Goal: Task Accomplishment & Management: Complete application form

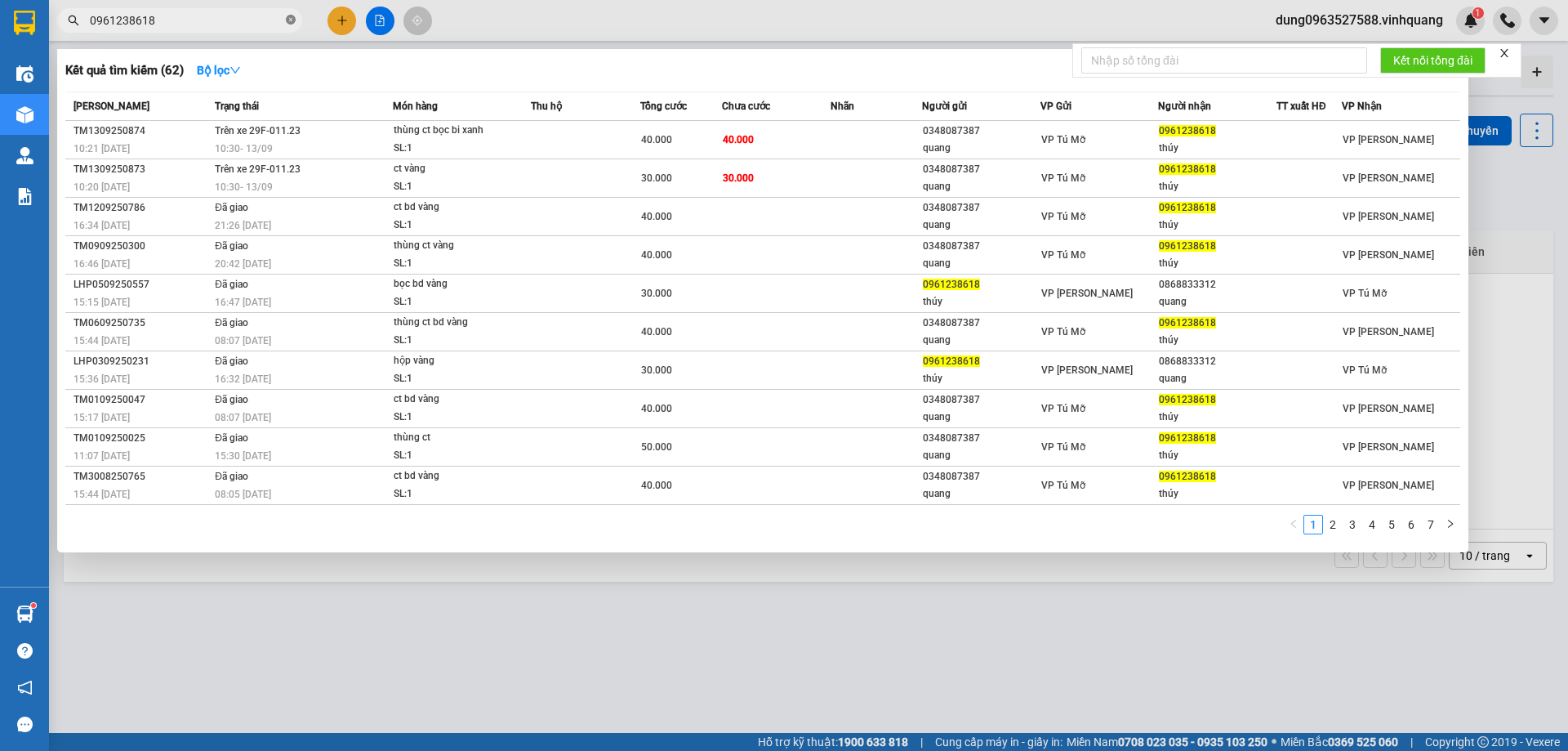
click at [290, 23] on icon "close-circle" at bounding box center [291, 20] width 10 height 10
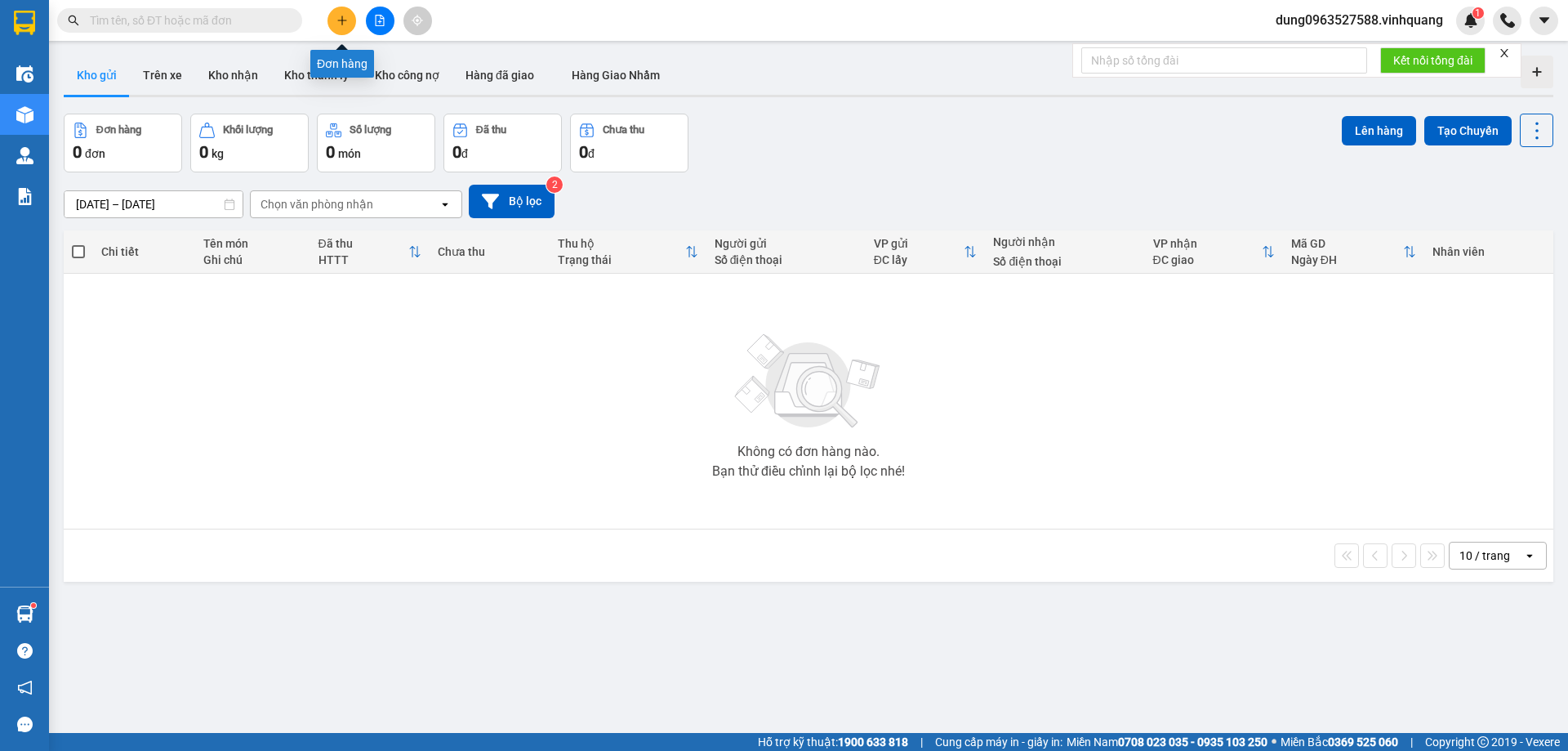
click at [343, 23] on icon "plus" at bounding box center [342, 20] width 11 height 11
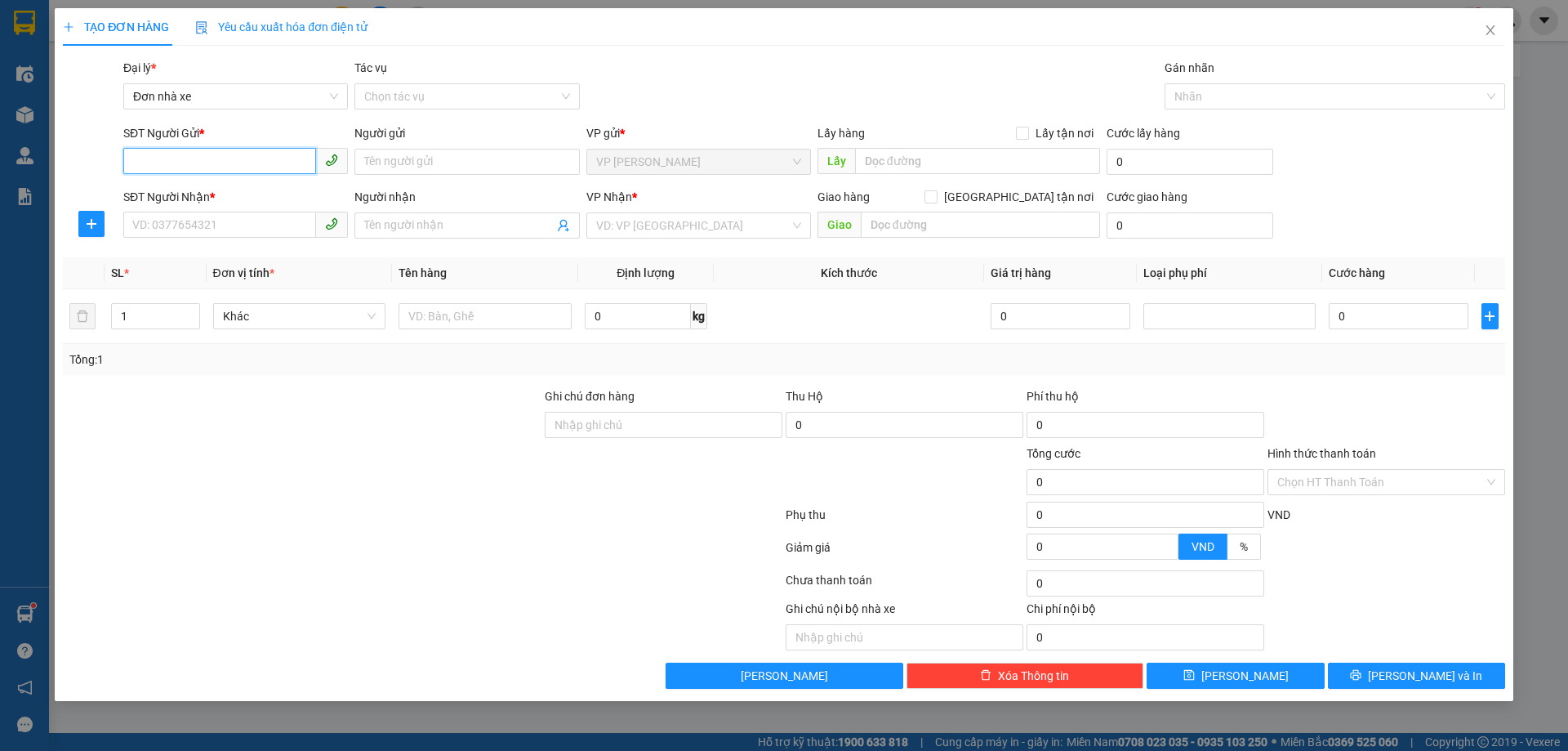
click at [244, 157] on input "SĐT Người Gửi *" at bounding box center [219, 161] width 193 height 26
click at [179, 192] on div "0963363459 - Newpost" at bounding box center [235, 194] width 205 height 18
type input "0963363459"
type input "Newpost"
type input "0948631696"
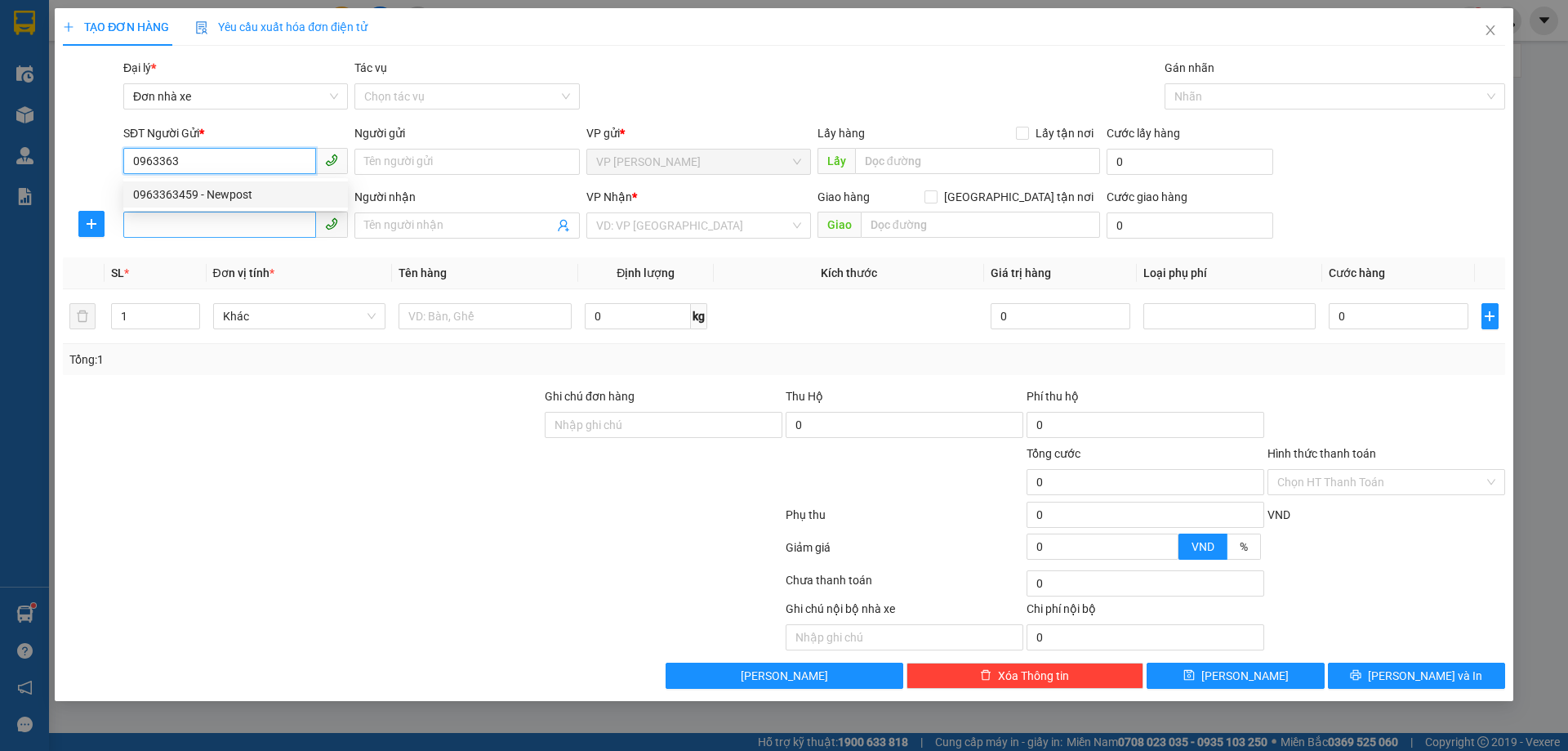
type input "MAI"
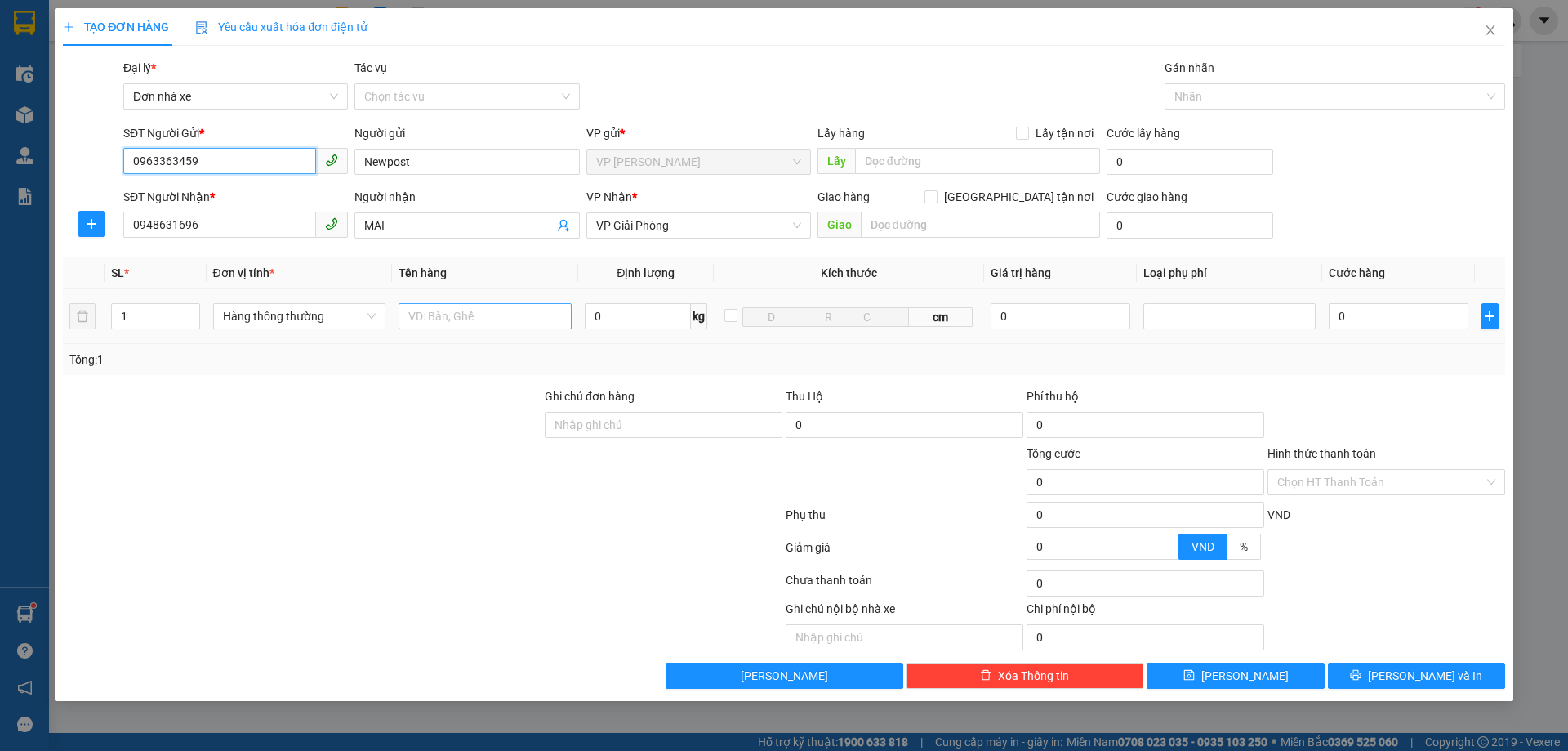
type input "0963363459"
click at [435, 311] on input "text" at bounding box center [484, 316] width 173 height 26
type input "1 [PERSON_NAME]"
click at [607, 312] on input "0" at bounding box center [638, 316] width 107 height 26
type input "7"
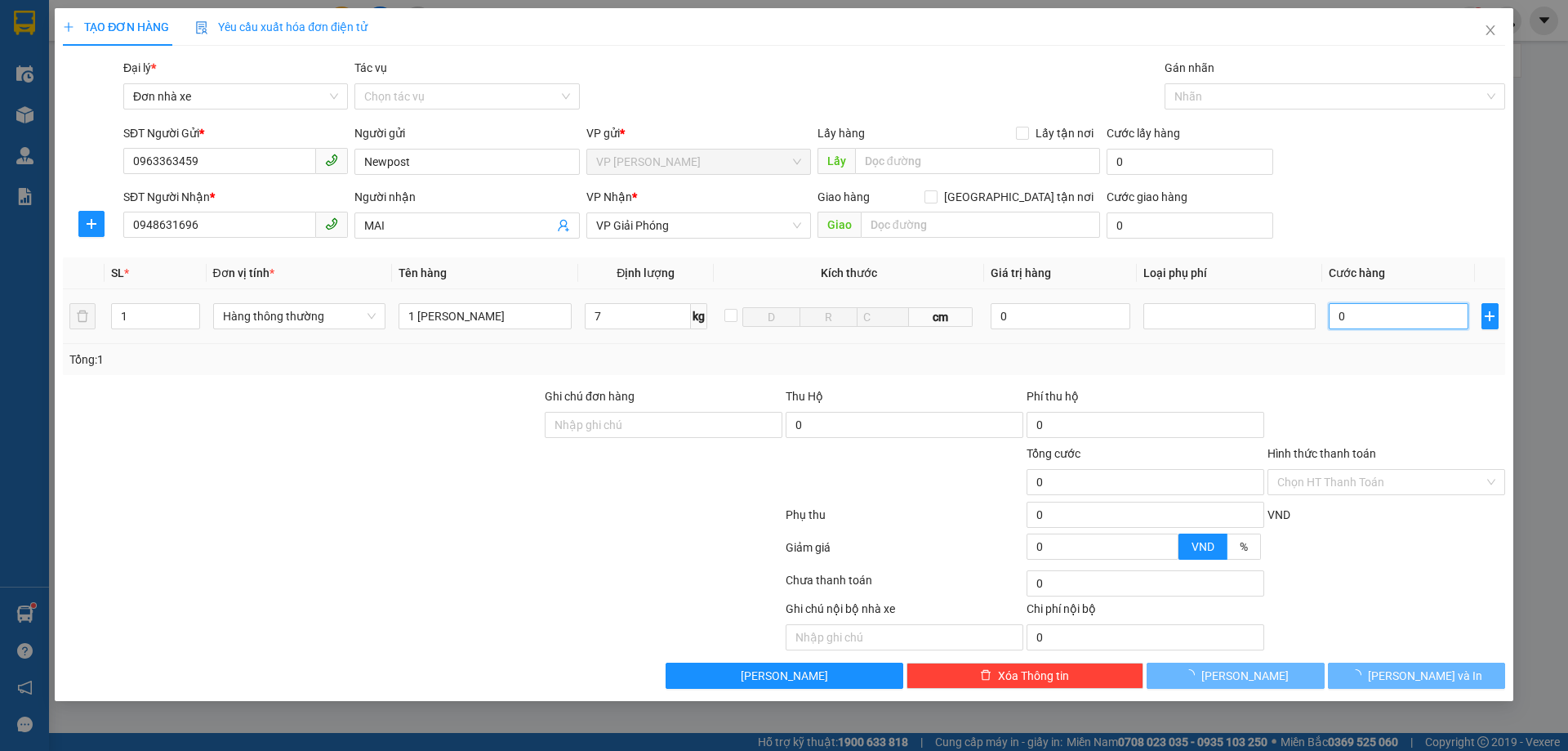
click at [1378, 319] on input "0" at bounding box center [1398, 316] width 139 height 26
type input "40.000"
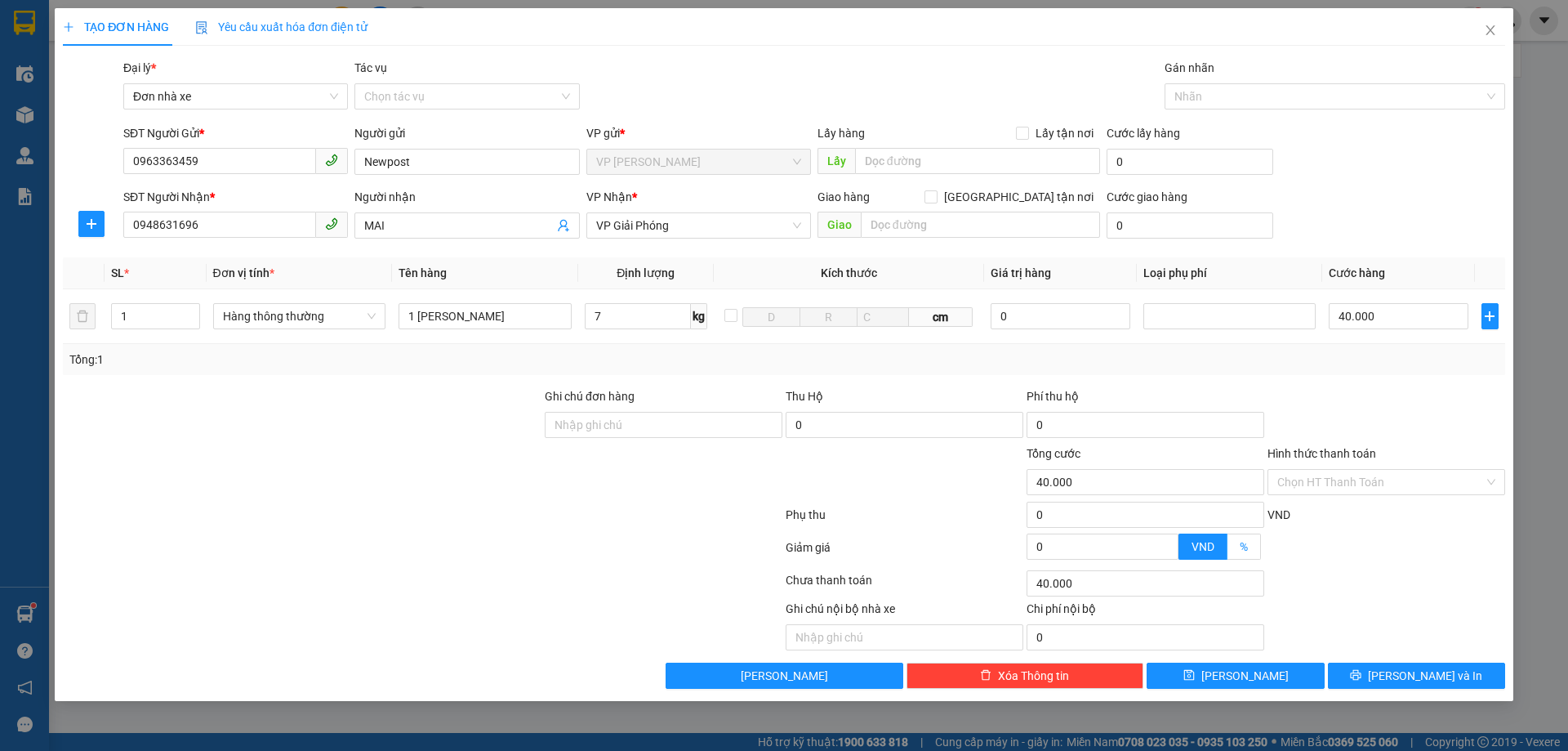
click at [1240, 543] on span "%" at bounding box center [1243, 547] width 8 height 13
click at [1227, 550] on input "%" at bounding box center [1227, 550] width 0 height 0
click at [1052, 548] on input "0" at bounding box center [1102, 547] width 150 height 25
type input "39.000"
type input "2"
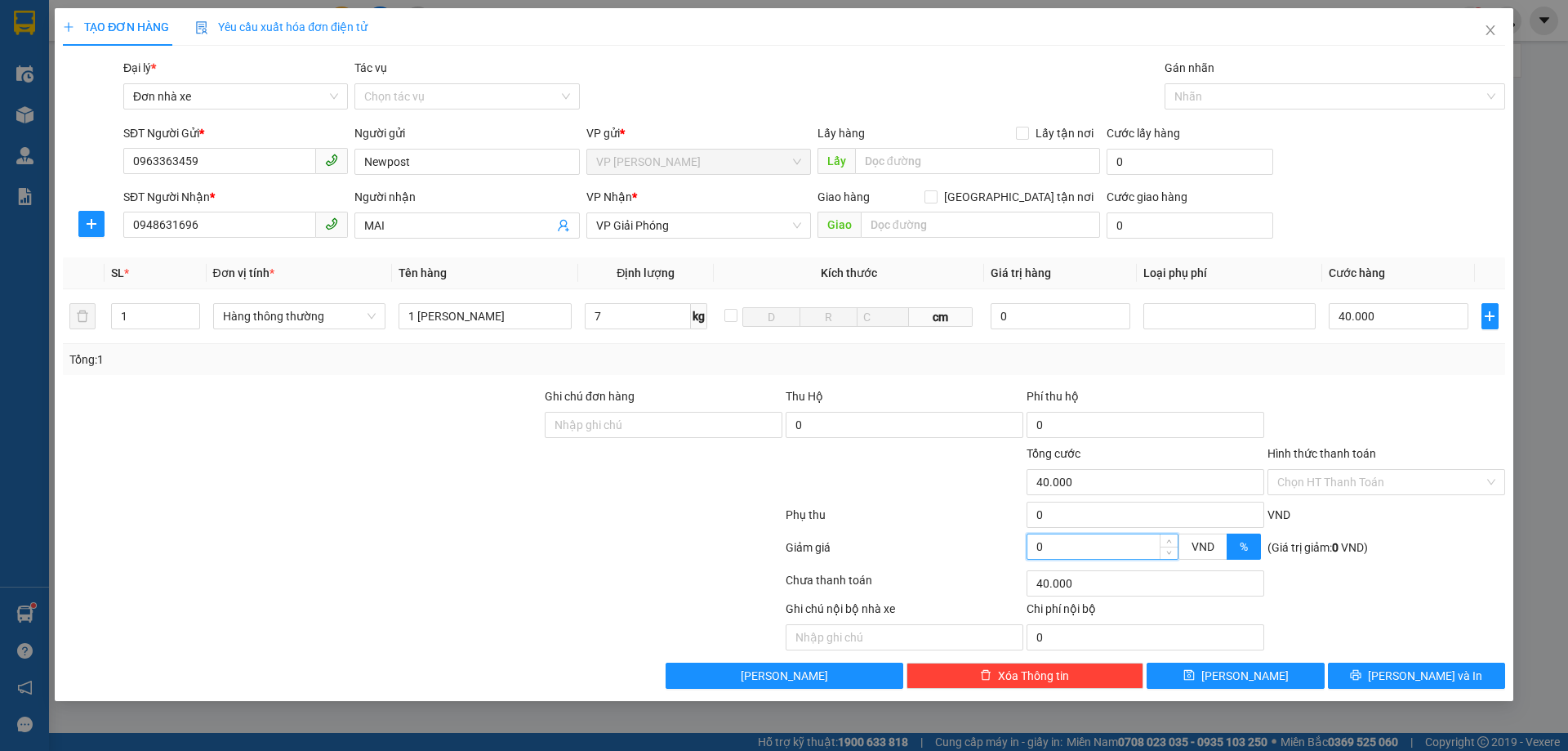
type input "39.000"
type input "32.000"
type input "20"
type input "32.000"
click at [1491, 480] on div "Chọn HT Thanh Toán" at bounding box center [1386, 482] width 238 height 26
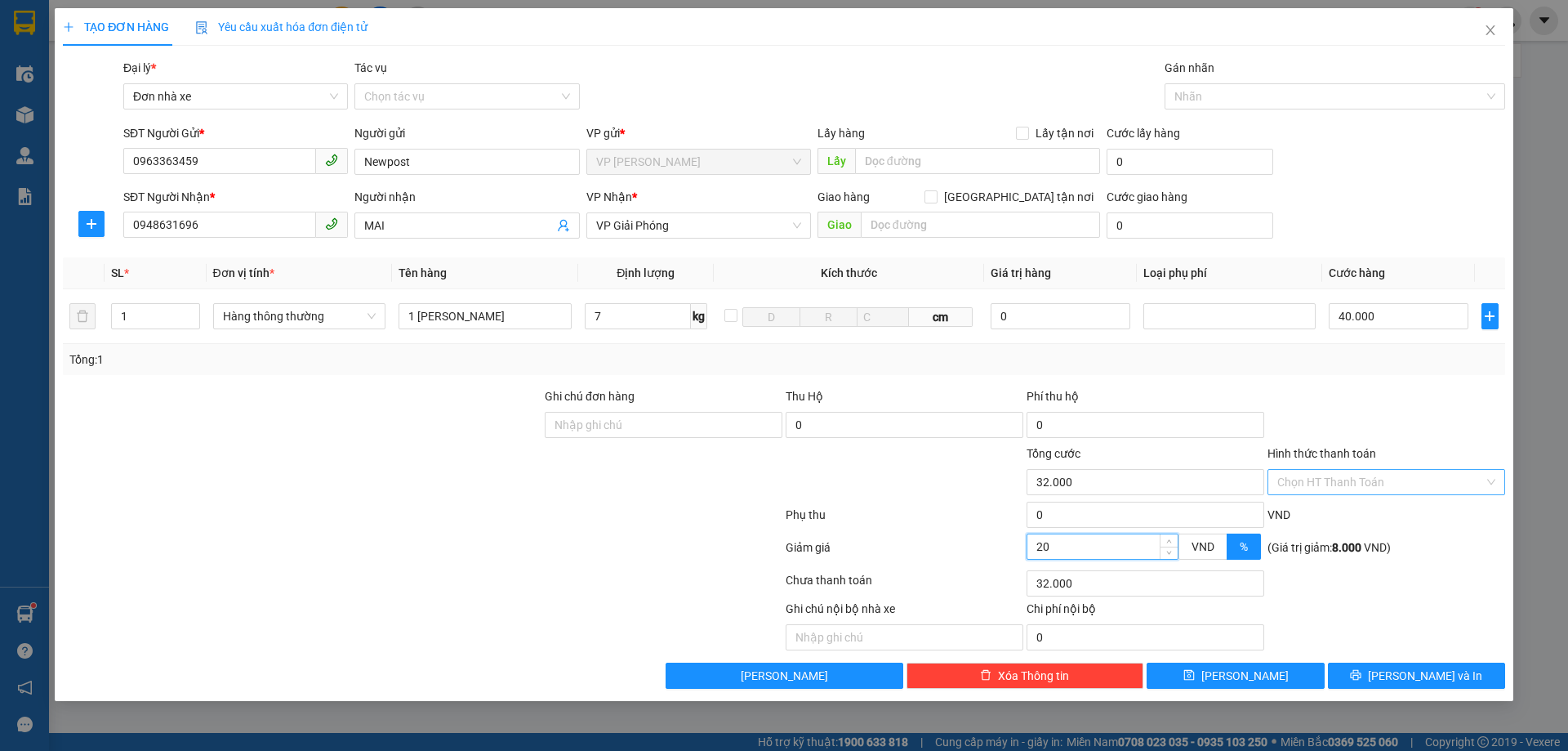
type input "20"
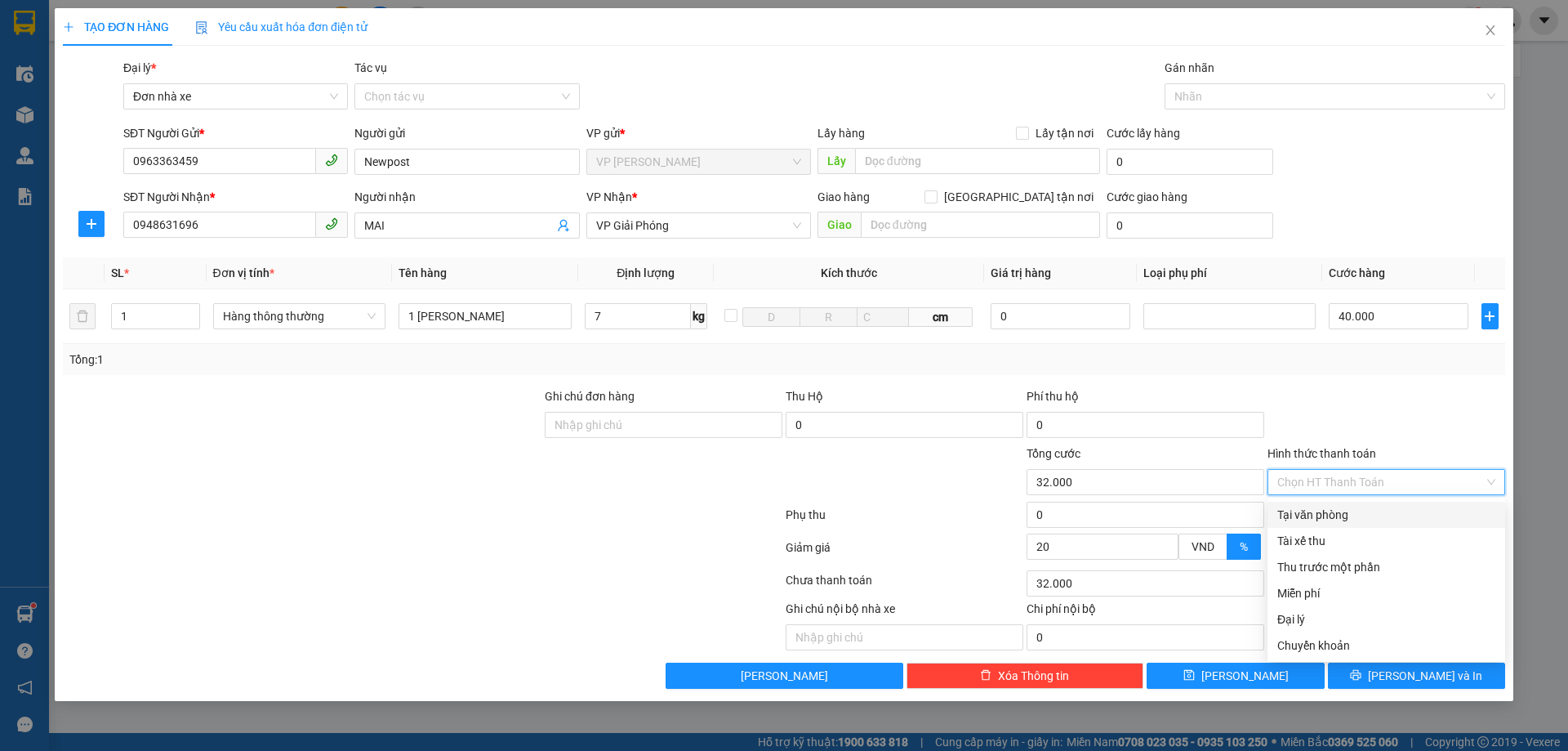
click at [1309, 515] on div "Tại văn phòng" at bounding box center [1386, 515] width 218 height 18
type input "0"
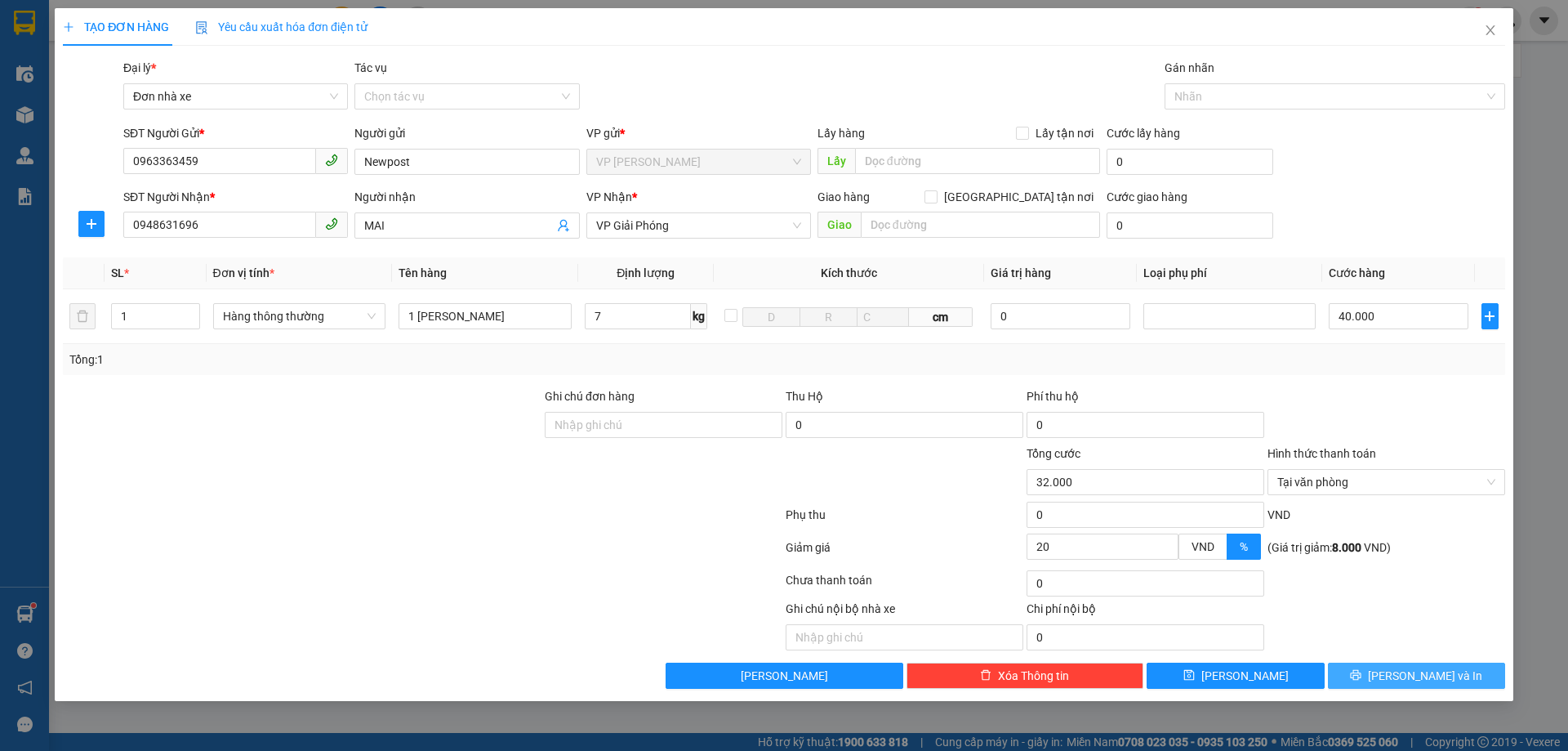
click at [1417, 673] on span "[PERSON_NAME] và In" at bounding box center [1425, 676] width 114 height 18
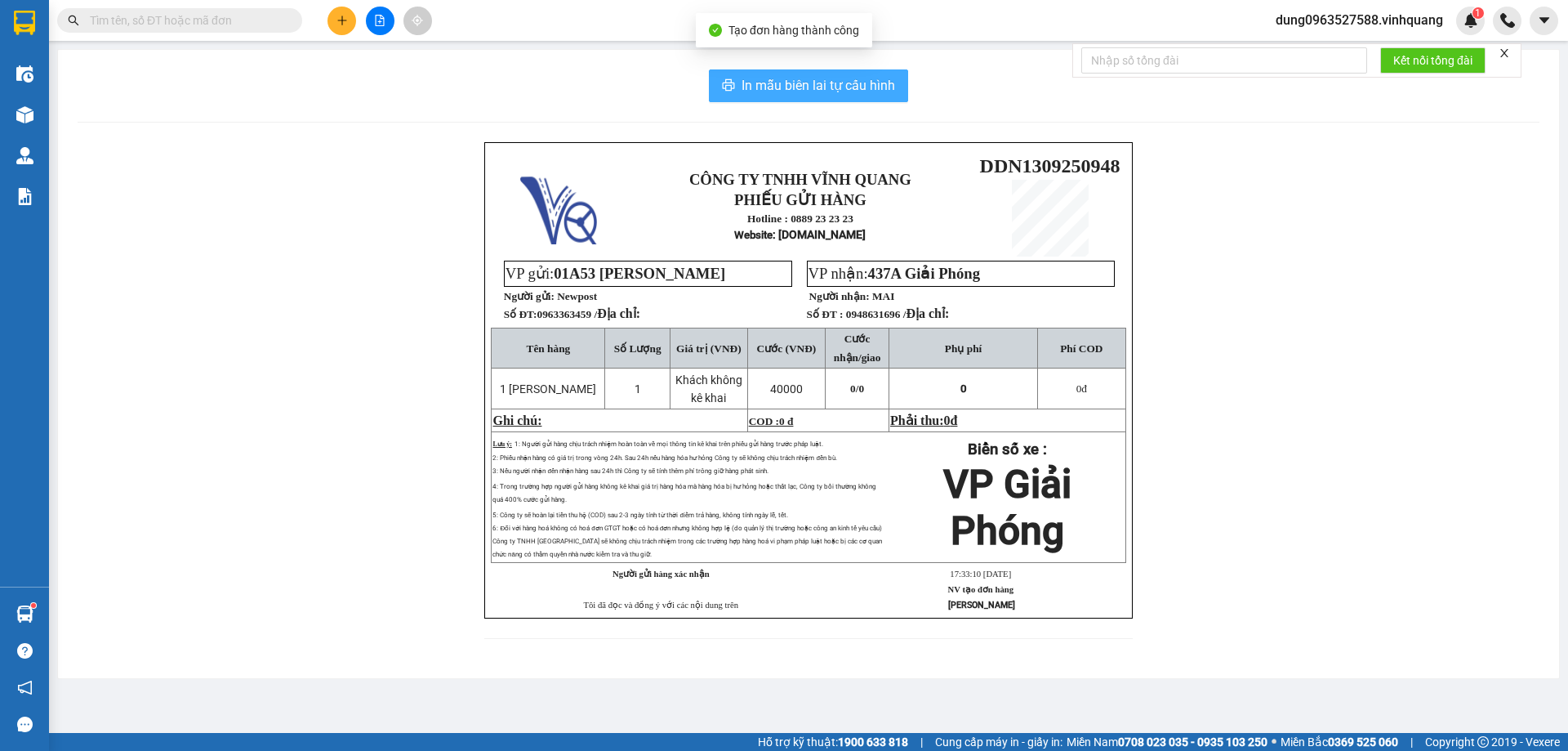
click at [784, 75] on span "In mẫu biên lai tự cấu hình" at bounding box center [818, 85] width 153 height 20
